Goal: Complete application form: Complete application form

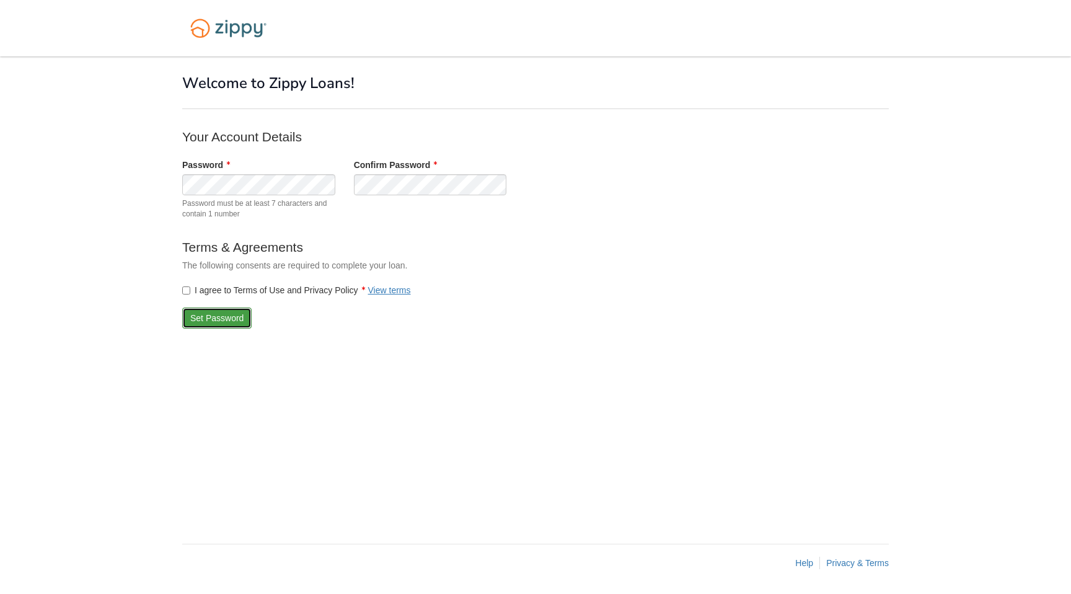
click at [203, 315] on button "Set Password" at bounding box center [216, 318] width 69 height 21
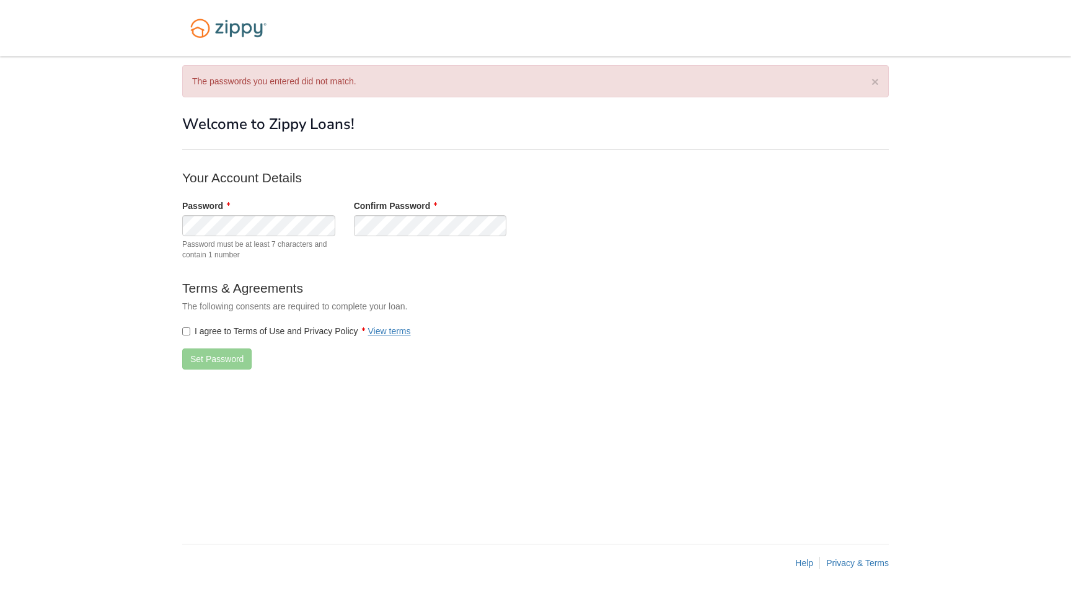
click at [190, 333] on label "I agree to Terms of Use and Privacy Policy View terms" at bounding box center [296, 331] width 229 height 12
click at [205, 360] on button "Set Password" at bounding box center [216, 358] width 69 height 21
click at [220, 363] on button "Set Password" at bounding box center [216, 358] width 69 height 21
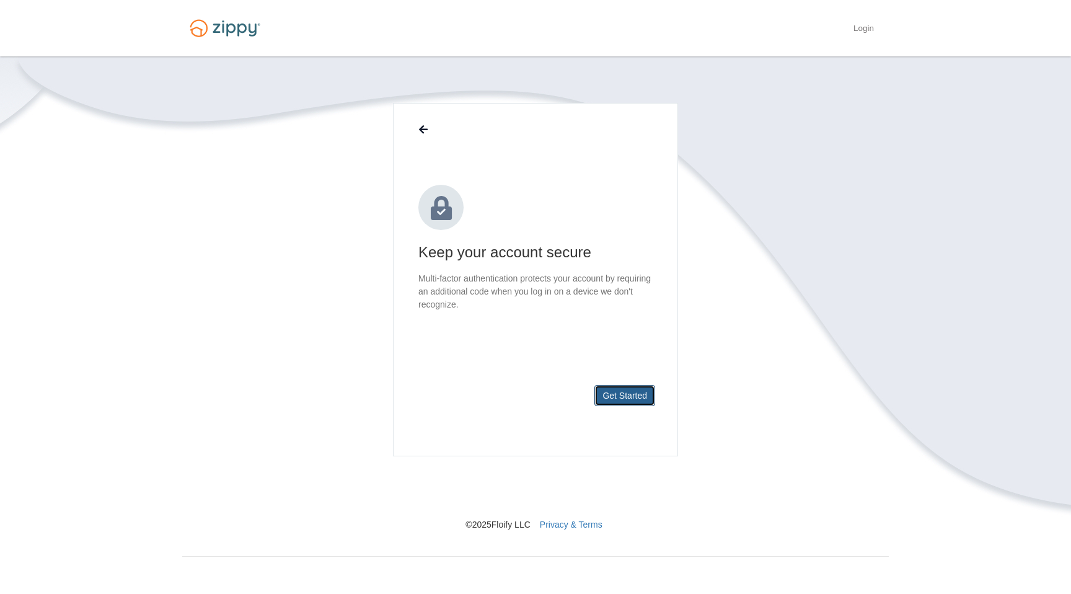
click at [616, 404] on button "Get Started" at bounding box center [625, 395] width 61 height 21
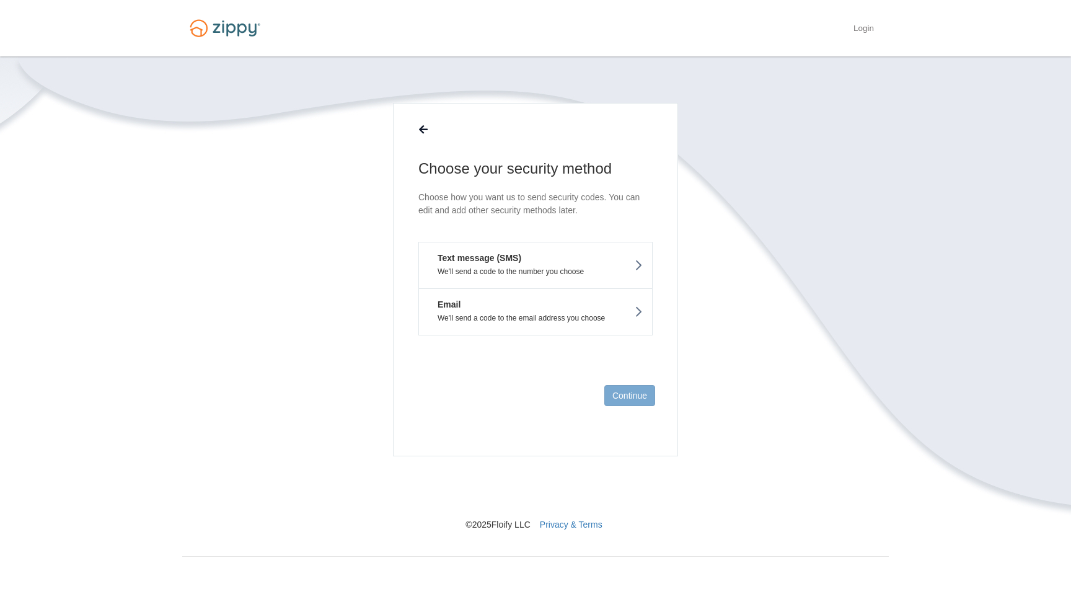
click at [529, 262] on button "Text message (SMS) We'll send a code to the number you choose" at bounding box center [536, 265] width 234 height 47
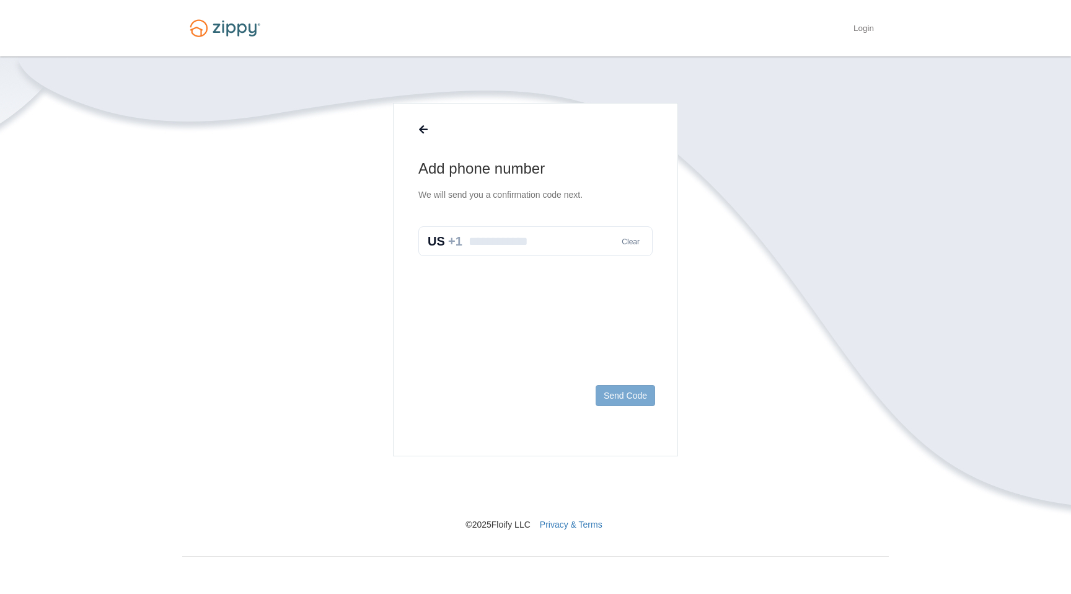
click at [525, 233] on input "text" at bounding box center [536, 241] width 234 height 30
type input "**********"
click at [621, 396] on button "Send Code" at bounding box center [626, 395] width 60 height 21
click at [489, 262] on input "text" at bounding box center [536, 254] width 234 height 30
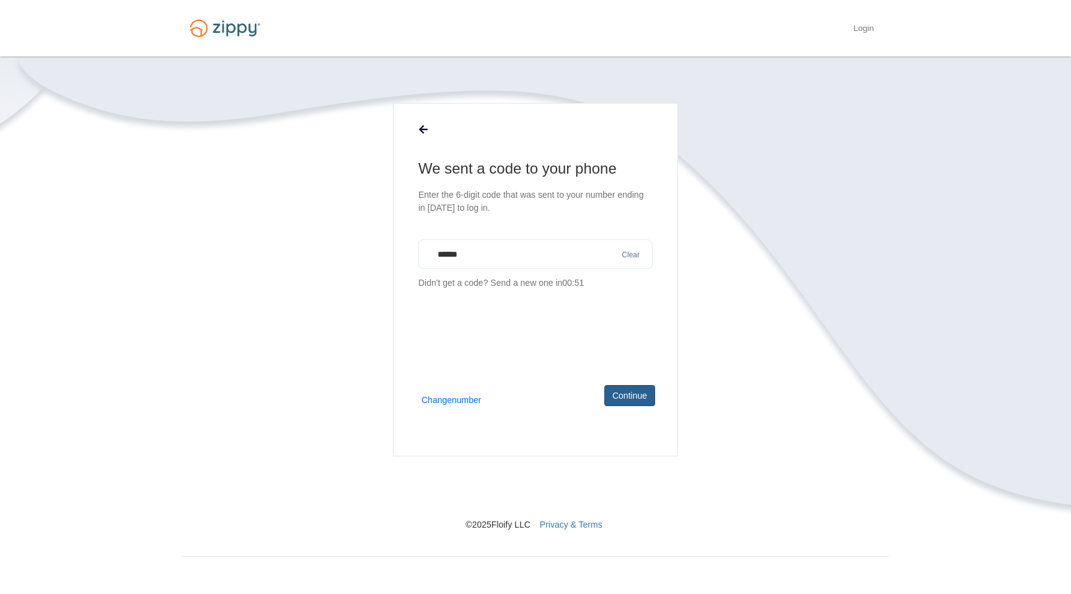
type input "******"
click at [621, 388] on button "Continue" at bounding box center [630, 395] width 51 height 21
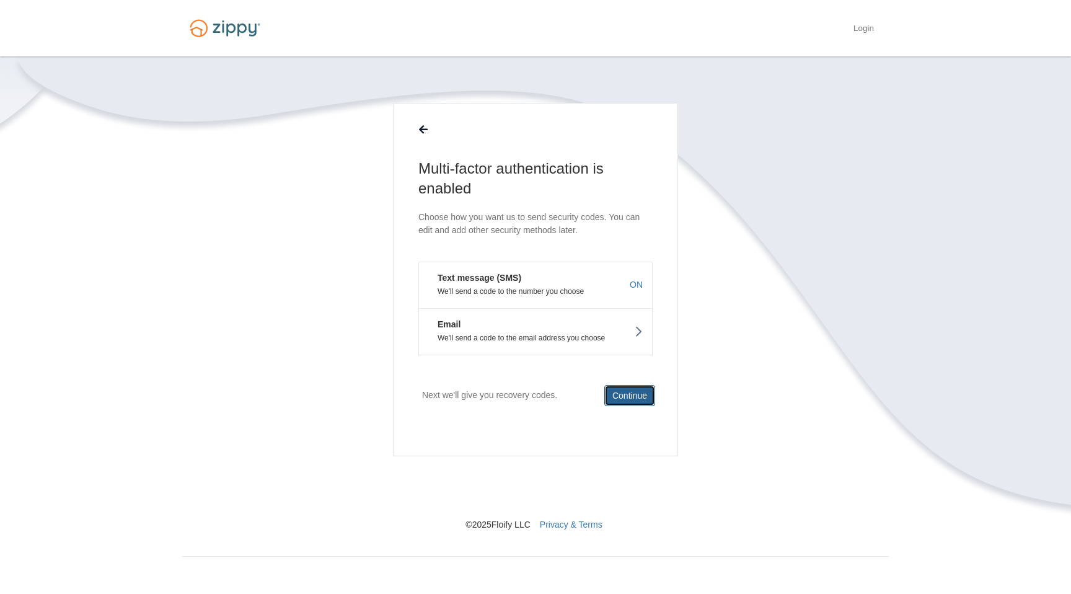
click at [623, 395] on button "Continue" at bounding box center [630, 395] width 51 height 21
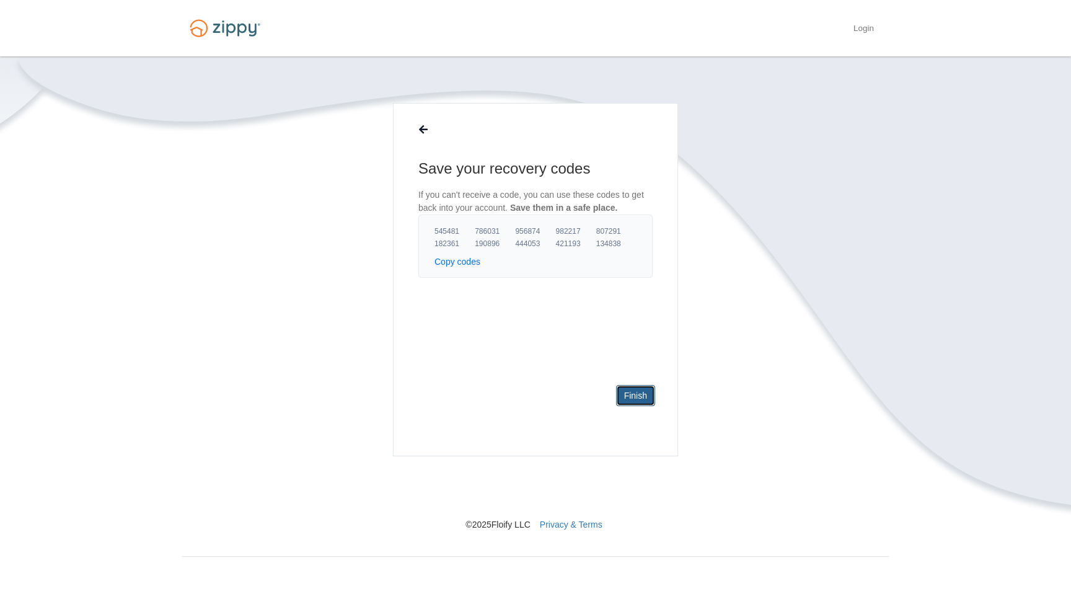
click at [627, 398] on link "Finish" at bounding box center [635, 395] width 39 height 21
